Goal: Find specific page/section: Find specific page/section

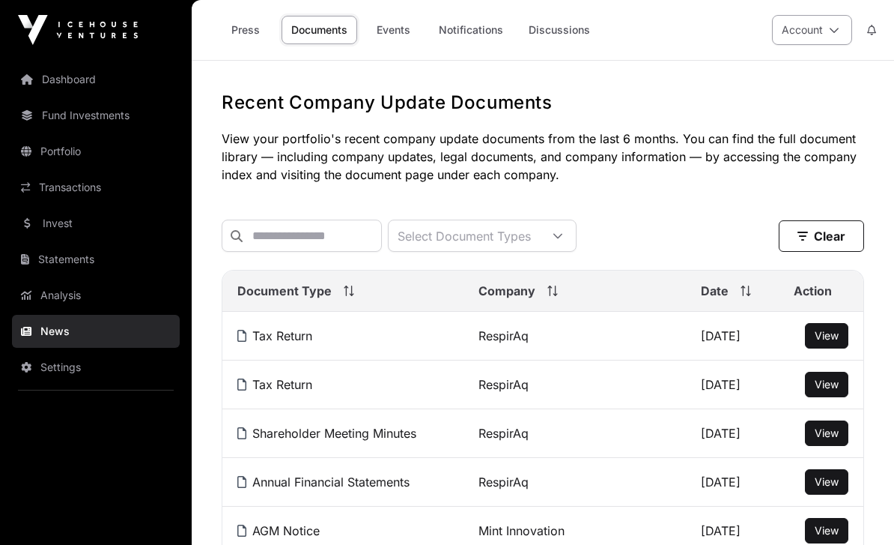
click at [829, 26] on icon at bounding box center [834, 30] width 10 height 10
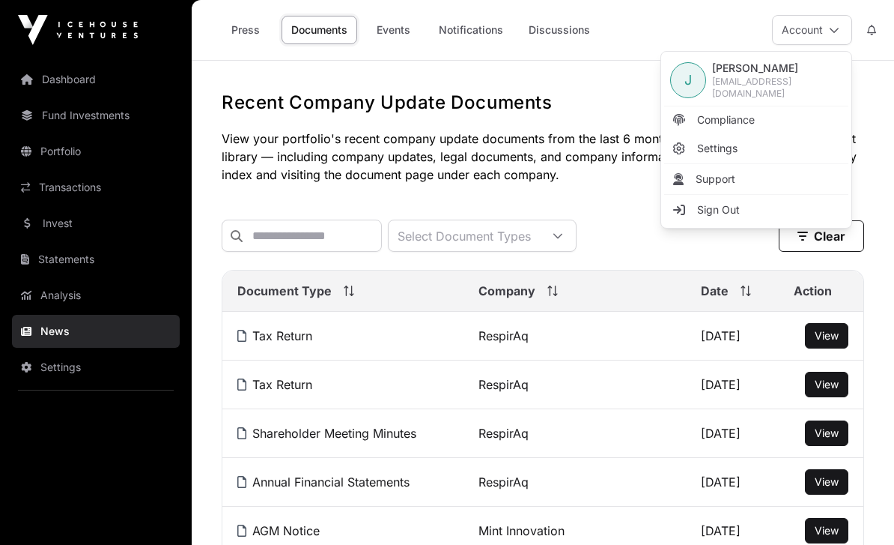
click at [765, 80] on span "[EMAIL_ADDRESS][DOMAIN_NAME]" at bounding box center [777, 88] width 130 height 24
click at [774, 85] on span "[EMAIL_ADDRESS][DOMAIN_NAME]" at bounding box center [777, 88] width 130 height 24
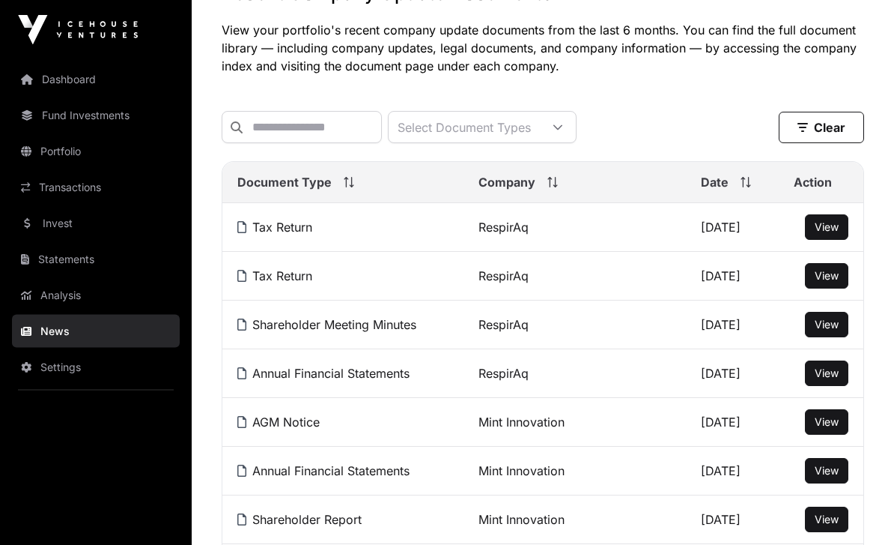
scroll to position [109, 0]
click at [294, 230] on link "Tax Return" at bounding box center [274, 226] width 75 height 15
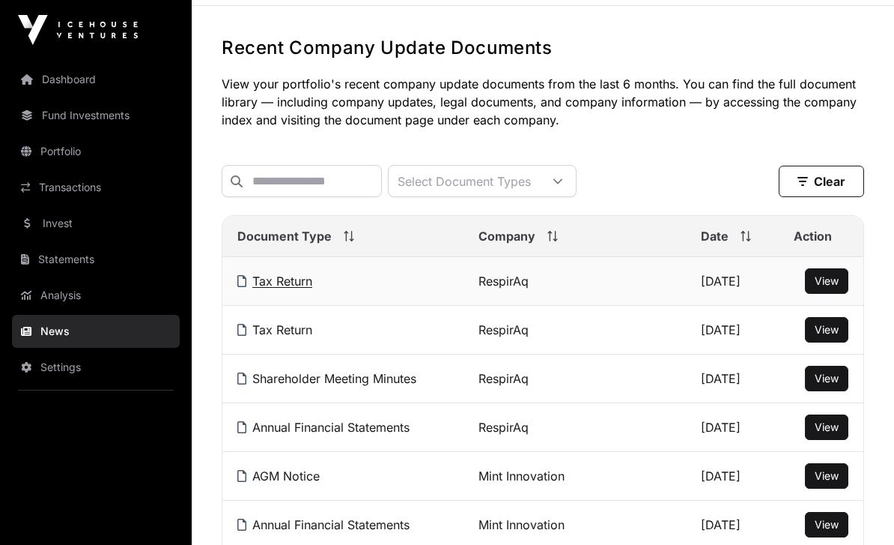
scroll to position [0, 0]
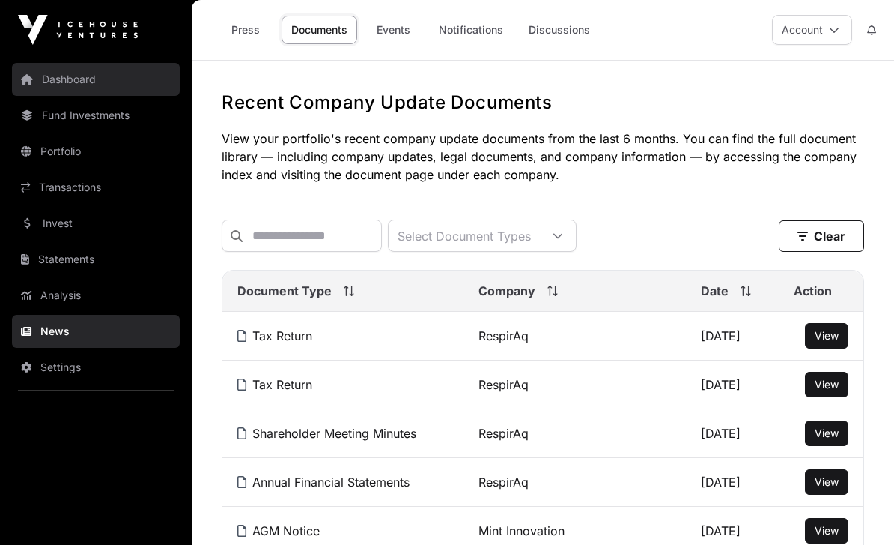
click at [57, 74] on link "Dashboard" at bounding box center [96, 79] width 168 height 33
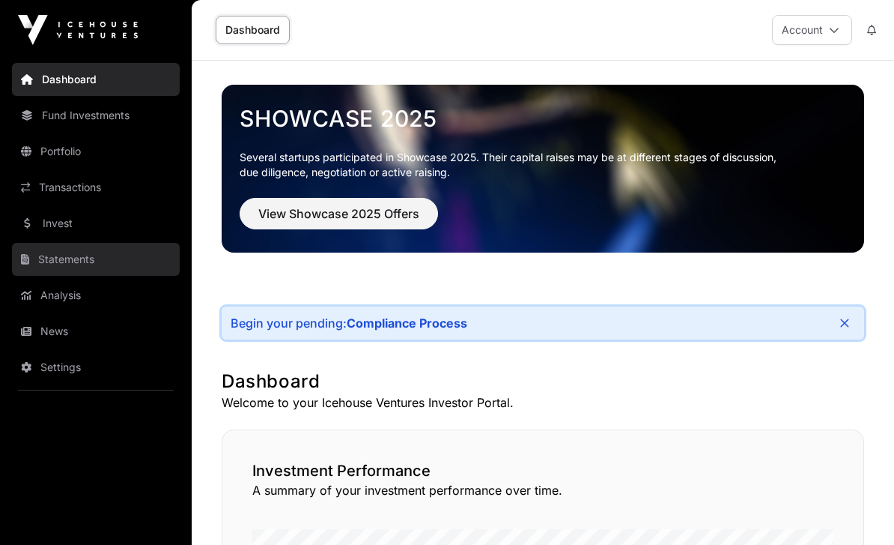
click at [63, 255] on link "Statements" at bounding box center [96, 259] width 168 height 33
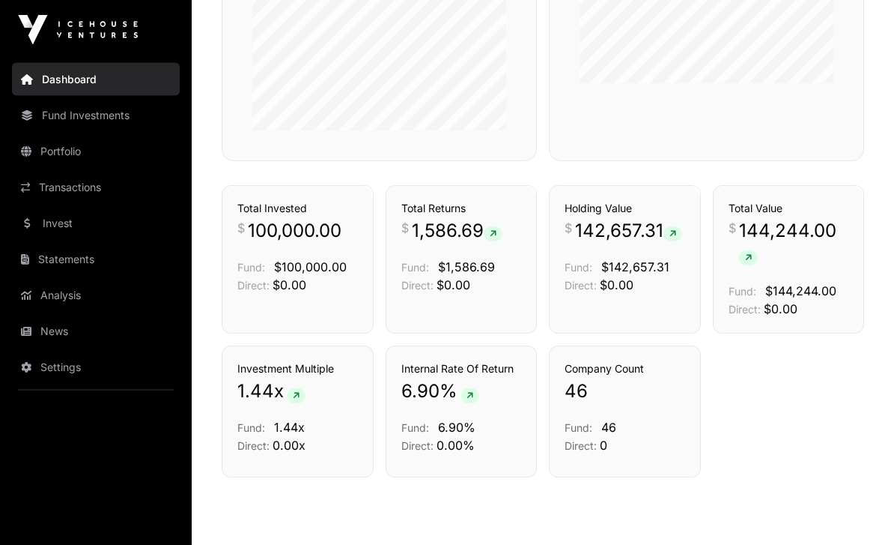
scroll to position [1070, 0]
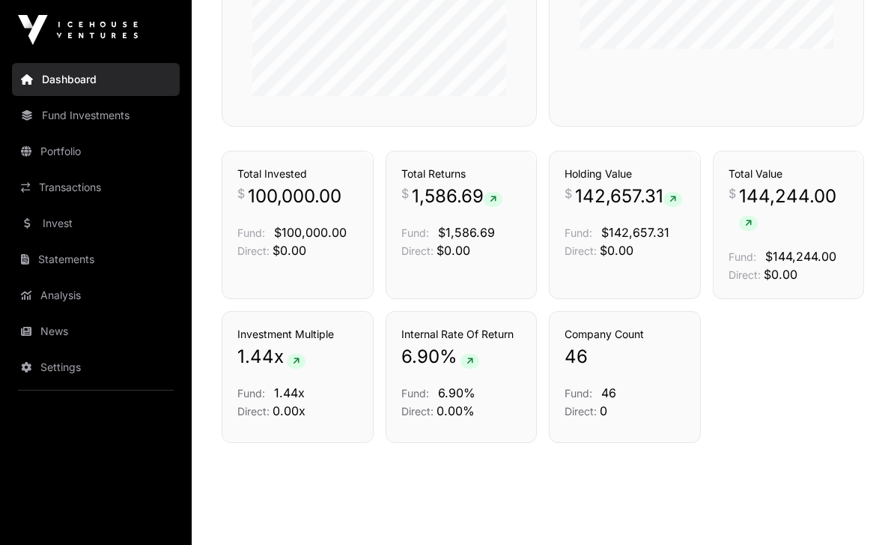
click at [467, 366] on icon at bounding box center [470, 361] width 7 height 9
click at [462, 369] on span at bounding box center [470, 361] width 19 height 15
click at [475, 369] on span at bounding box center [470, 361] width 19 height 15
click at [467, 366] on icon at bounding box center [470, 361] width 7 height 9
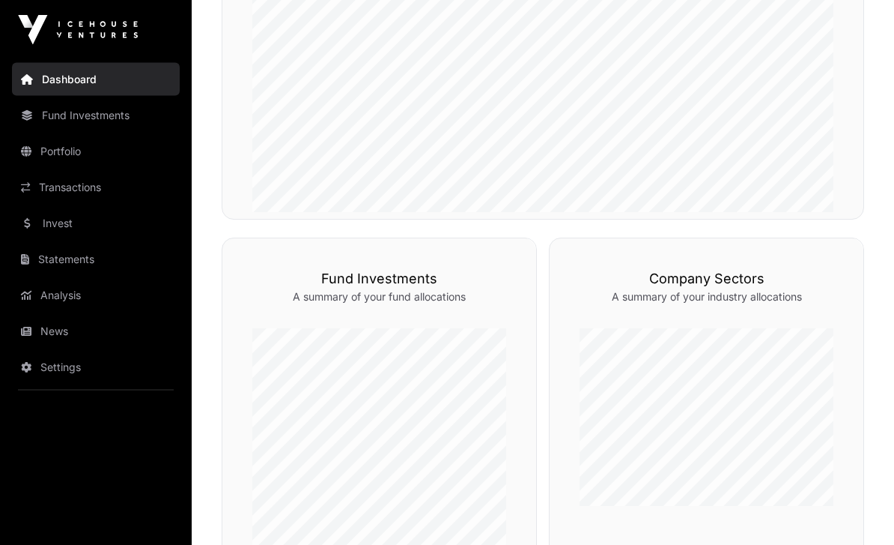
scroll to position [606, 0]
